Goal: Check status

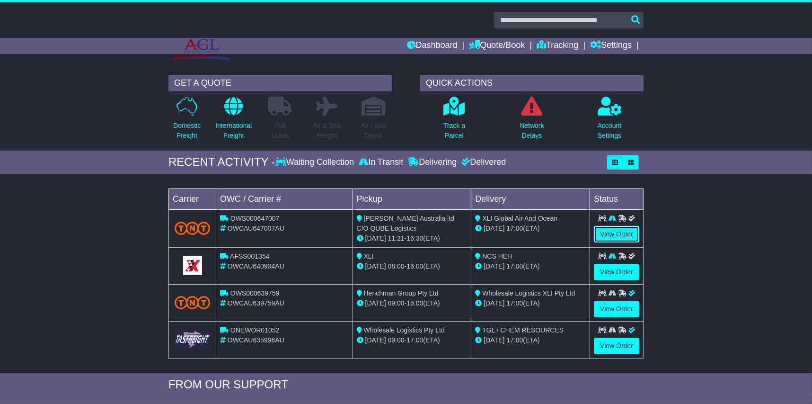
click at [617, 228] on link "View Order" at bounding box center [616, 234] width 45 height 17
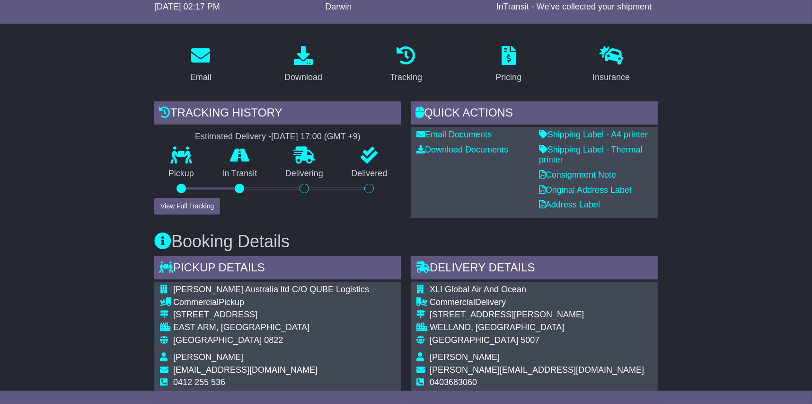
scroll to position [142, 0]
